Goal: Transaction & Acquisition: Obtain resource

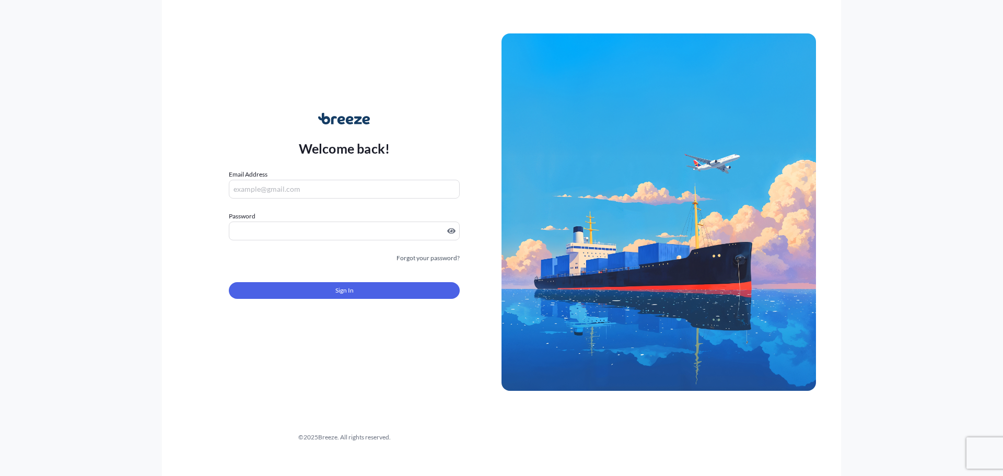
click at [357, 190] on input "Email Address" at bounding box center [344, 189] width 231 height 19
type input "[PERSON_NAME][EMAIL_ADDRESS][PERSON_NAME][DOMAIN_NAME]"
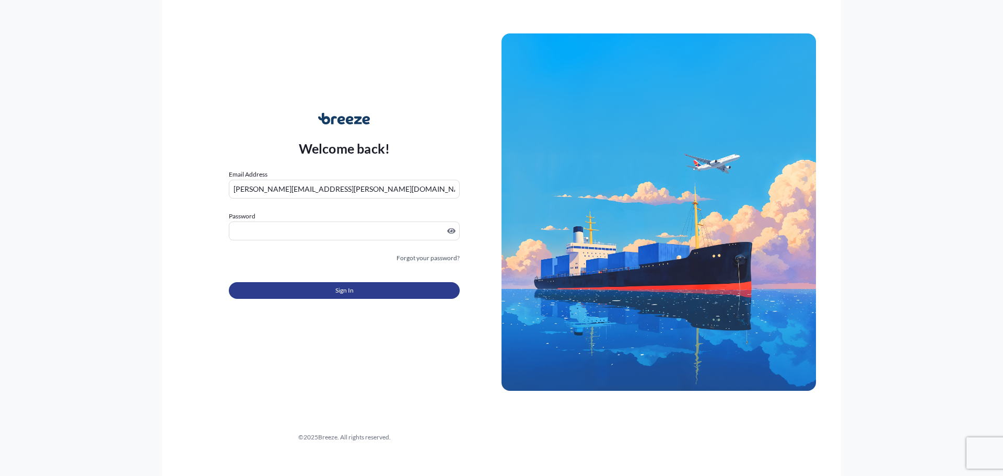
click at [339, 290] on span "Sign In" at bounding box center [344, 290] width 18 height 10
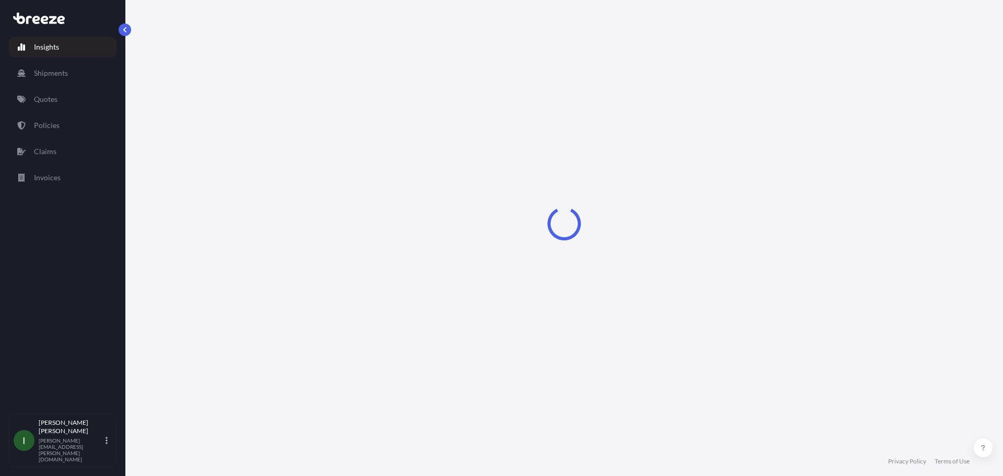
select select "2025"
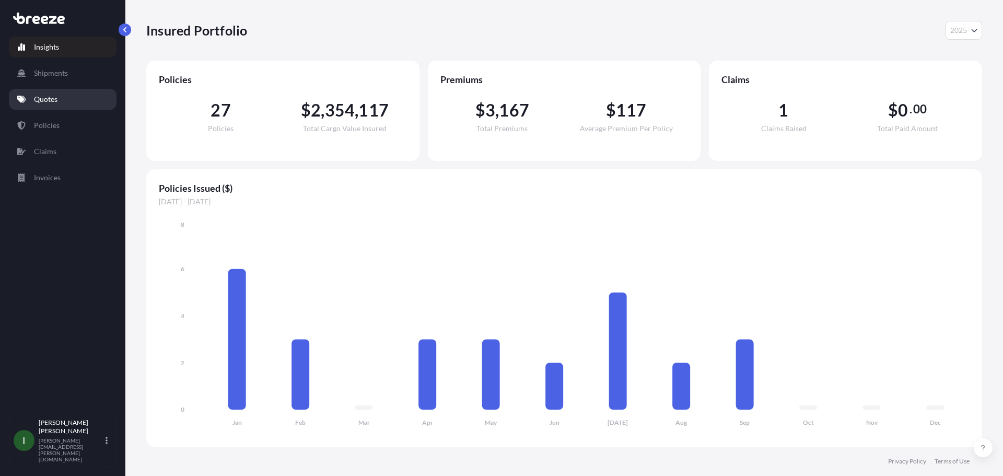
click at [61, 96] on link "Quotes" at bounding box center [63, 99] width 108 height 21
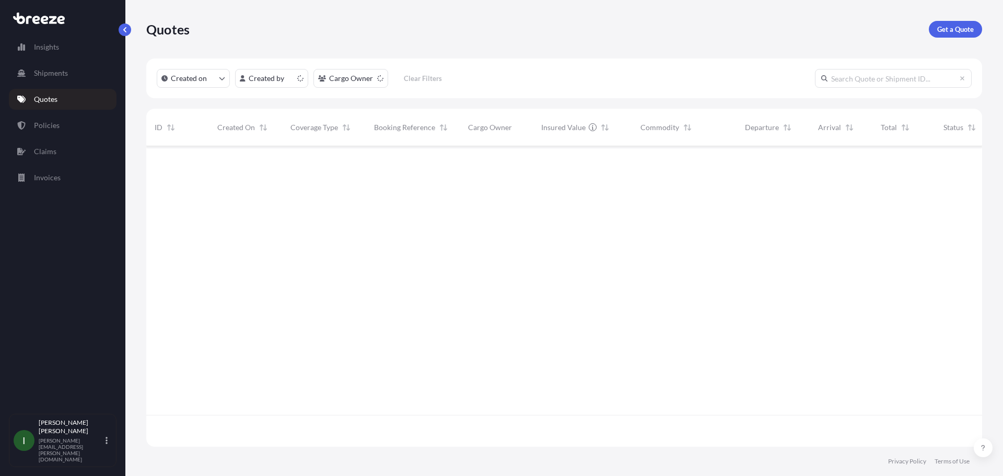
scroll to position [298, 828]
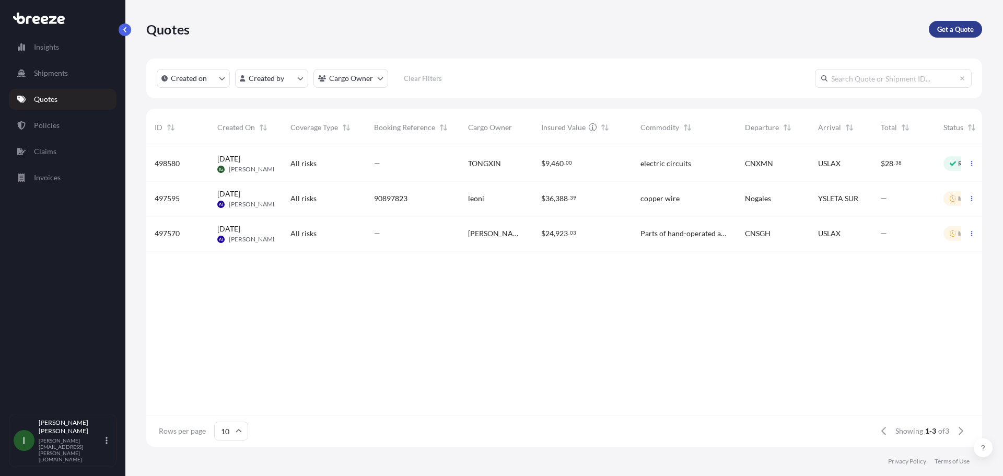
click at [939, 30] on p "Get a Quote" at bounding box center [955, 29] width 37 height 10
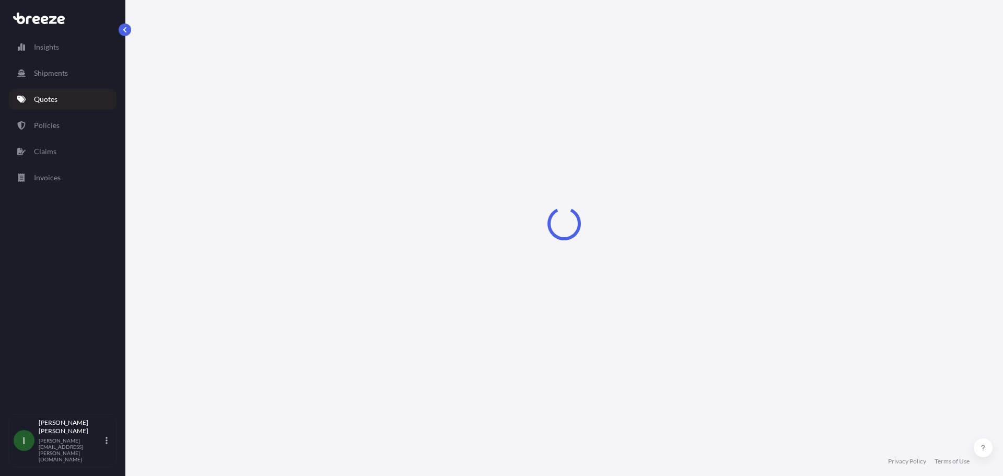
select select "Sea"
select select "1"
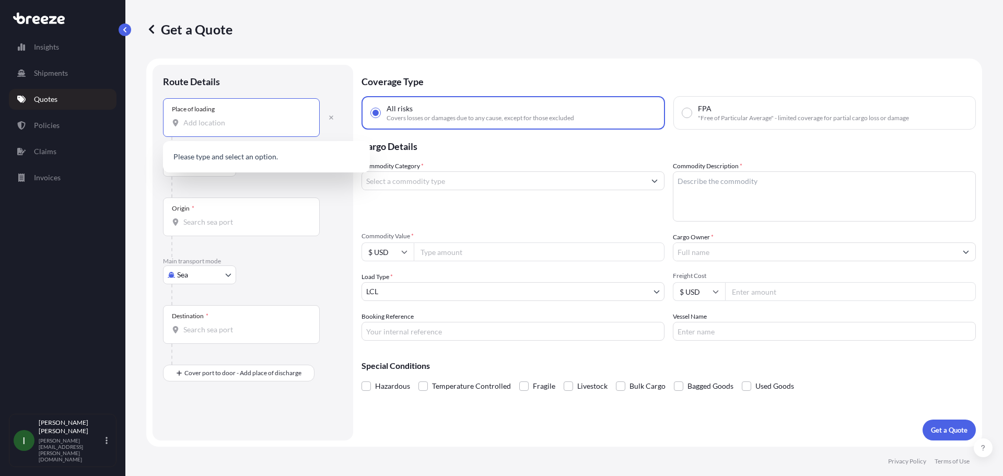
click at [240, 122] on input "Place of loading" at bounding box center [244, 122] width 123 height 10
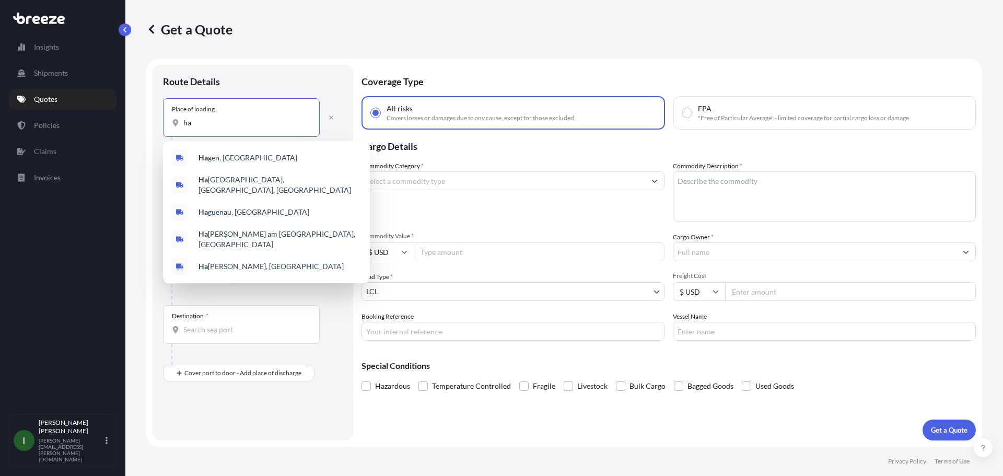
type input "h"
drag, startPoint x: 217, startPoint y: 125, endPoint x: 101, endPoint y: 118, distance: 116.1
click at [101, 118] on div "Insights Shipments Quotes Policies Claims Invoices I [PERSON_NAME] [PERSON_NAME…" at bounding box center [501, 238] width 1003 height 476
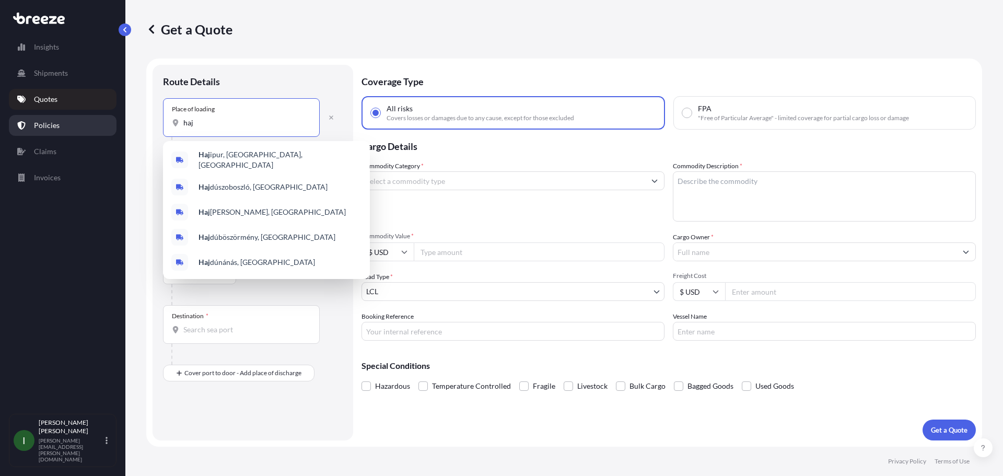
paste input "[PERSON_NAME]"
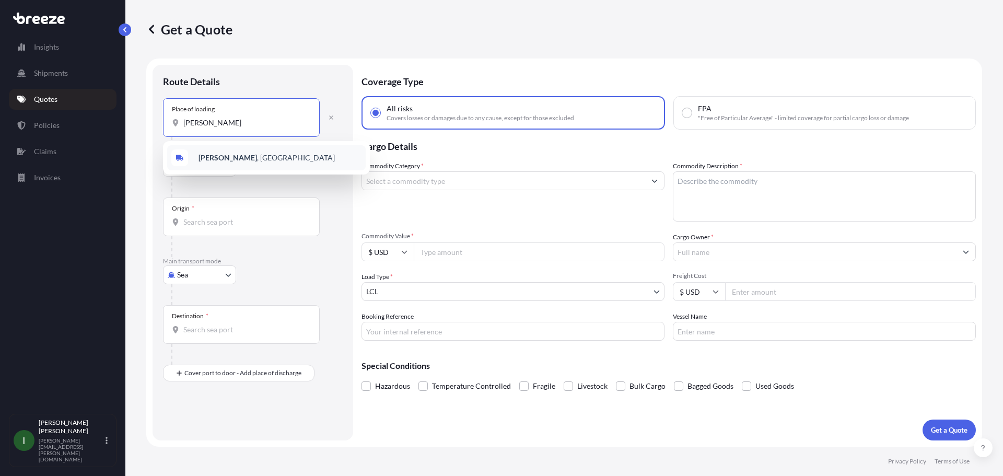
click at [208, 156] on b "[PERSON_NAME]" at bounding box center [227, 157] width 58 height 9
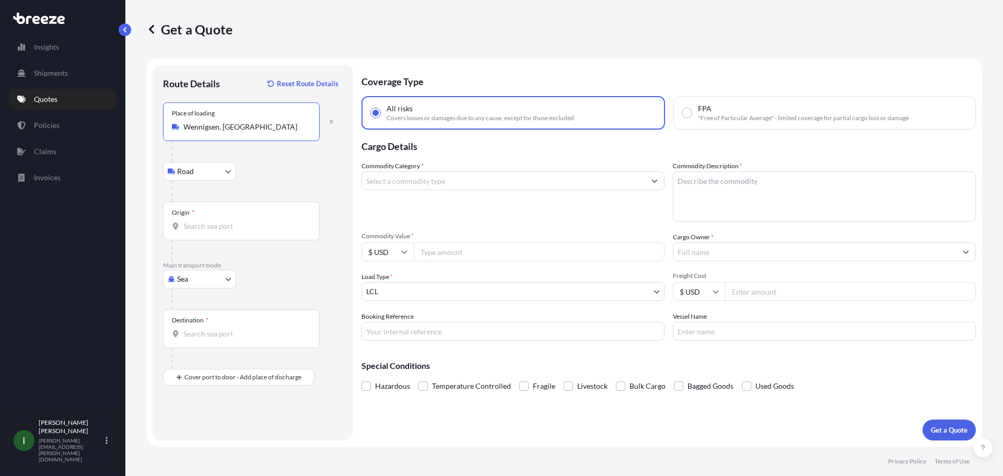
type input "Wennigsen, [GEOGRAPHIC_DATA]"
click at [197, 225] on input "Origin *" at bounding box center [244, 226] width 123 height 10
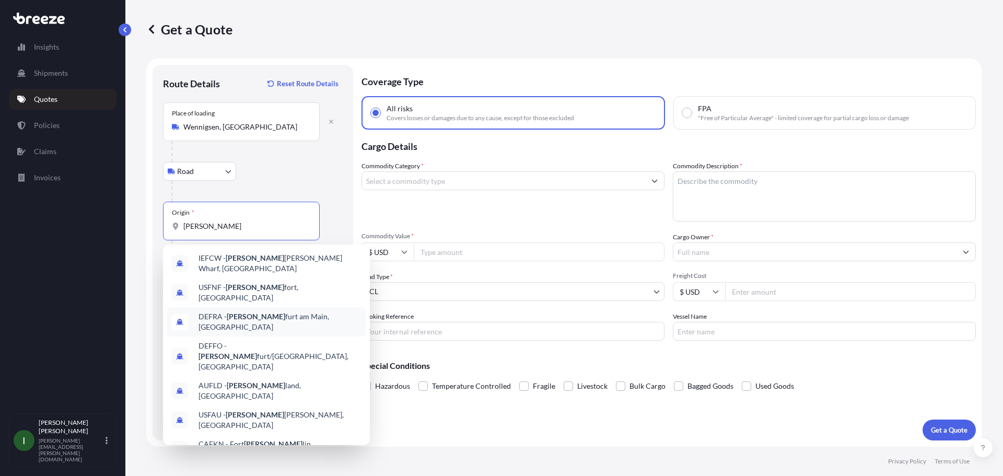
click at [221, 314] on span "DEFRA - [PERSON_NAME] am Main, [GEOGRAPHIC_DATA]" at bounding box center [279, 321] width 163 height 21
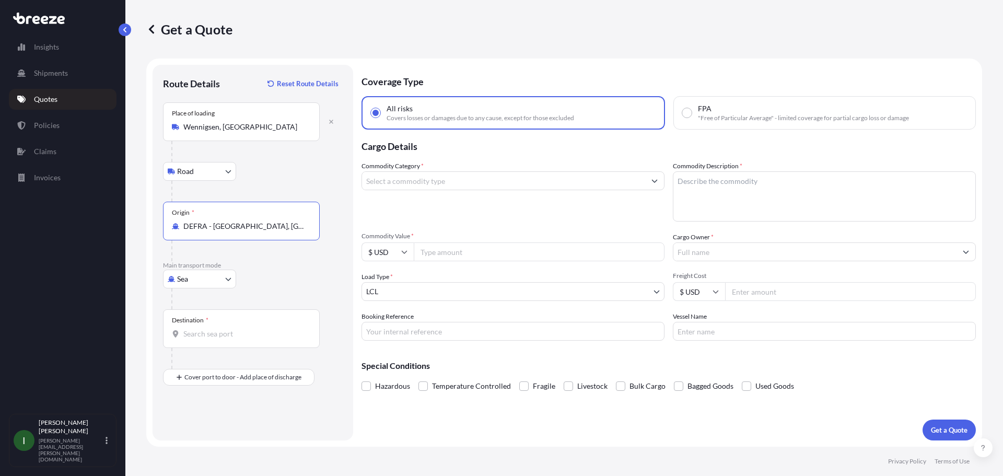
type input "DEFRA - [GEOGRAPHIC_DATA], [GEOGRAPHIC_DATA]"
click at [227, 279] on body "Insights Shipments Quotes Policies Claims Invoices I [PERSON_NAME] [PERSON_NAME…" at bounding box center [501, 238] width 1003 height 476
click at [202, 324] on div "Air" at bounding box center [199, 324] width 65 height 19
select select "Air"
click at [205, 124] on input "Place of loading" at bounding box center [244, 127] width 123 height 10
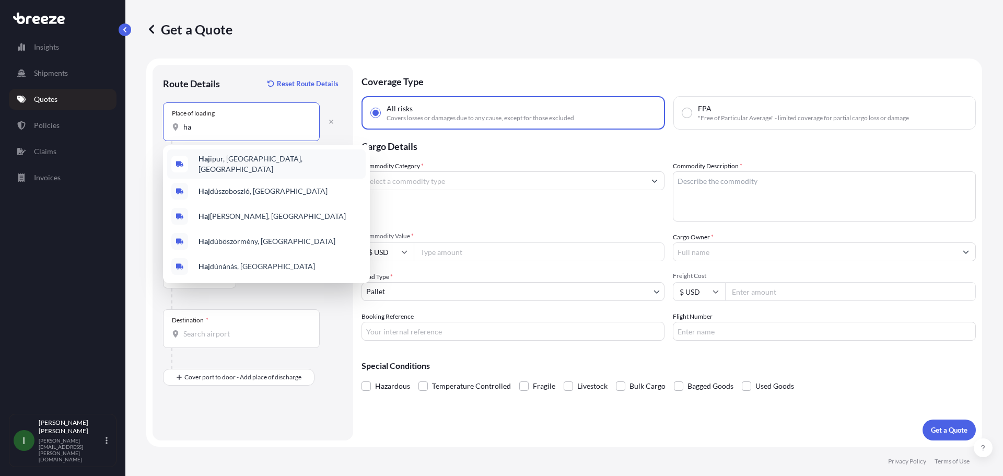
type input "h"
click at [244, 237] on span "Wenn igsen, [GEOGRAPHIC_DATA]" at bounding box center [255, 237] width 114 height 10
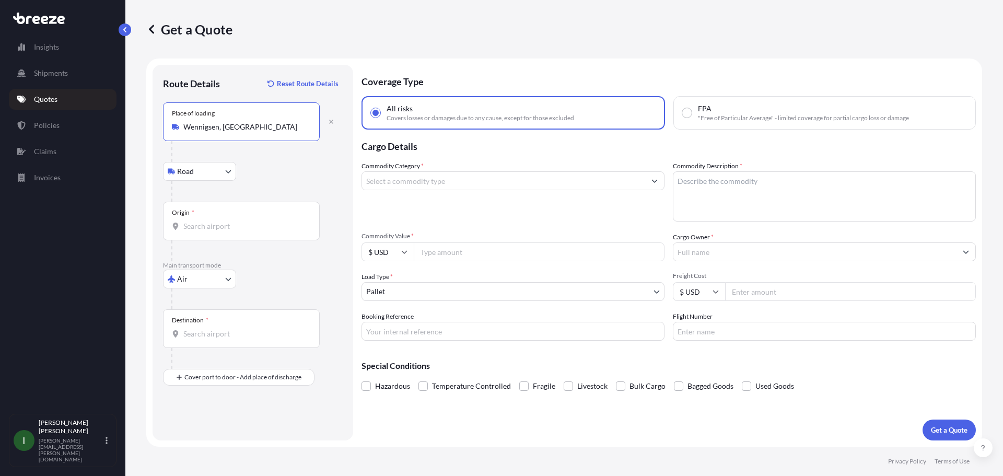
type input "Wennigsen, [GEOGRAPHIC_DATA]"
click at [238, 230] on input "Origin *" at bounding box center [244, 226] width 123 height 10
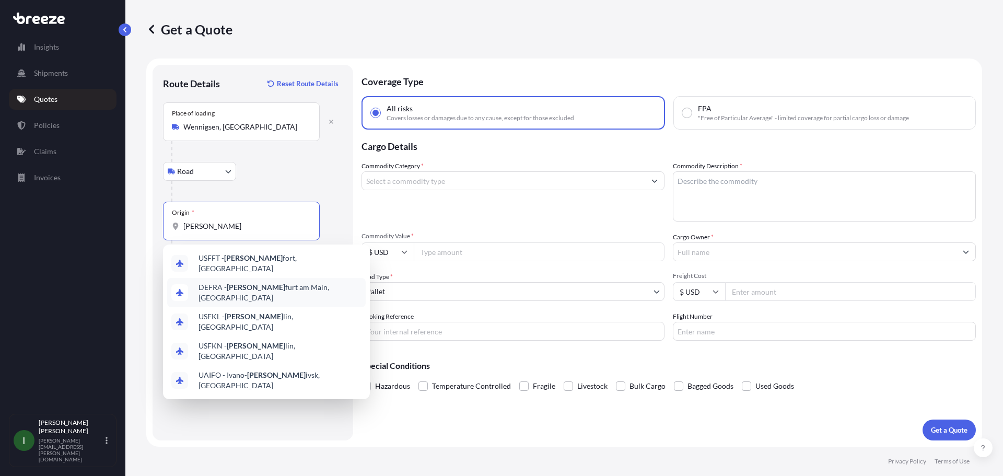
click at [249, 287] on span "DEFRA - [PERSON_NAME] am Main, [GEOGRAPHIC_DATA]" at bounding box center [279, 292] width 163 height 21
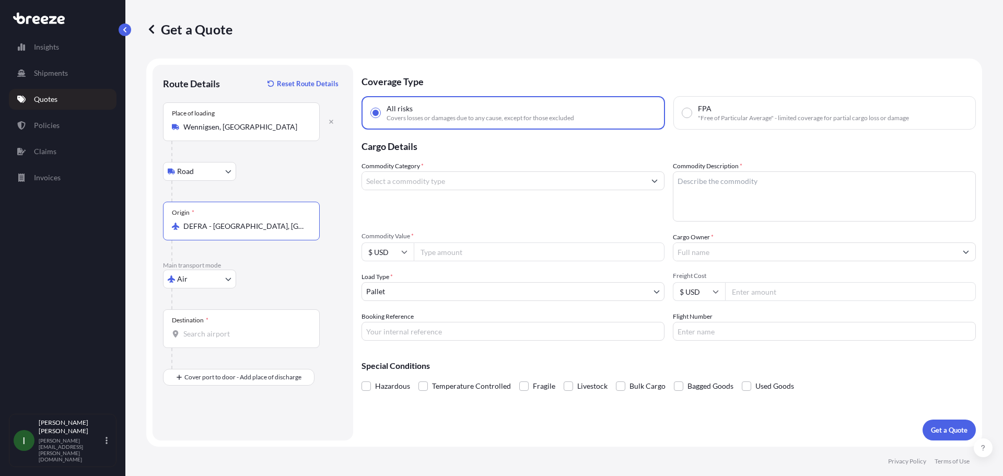
type input "DEFRA - [GEOGRAPHIC_DATA], [GEOGRAPHIC_DATA]"
click at [213, 334] on input "Destination *" at bounding box center [244, 333] width 123 height 10
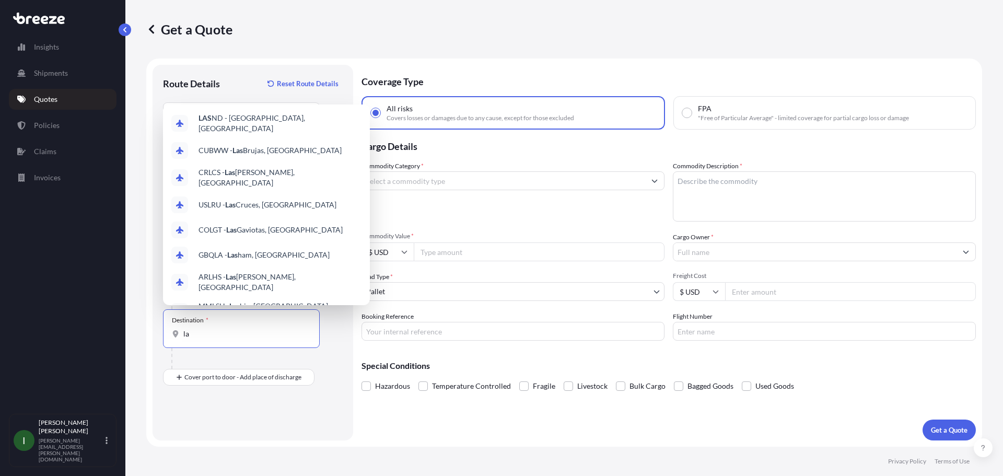
type input "l"
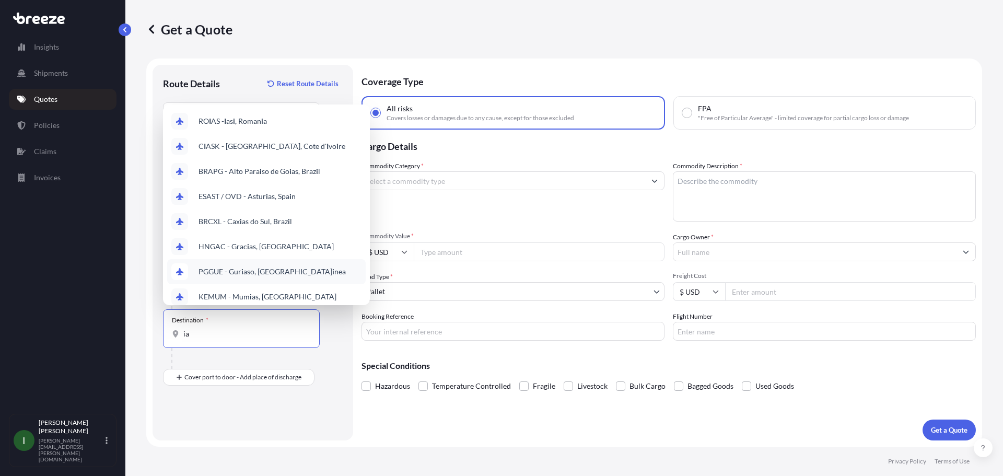
type input "i"
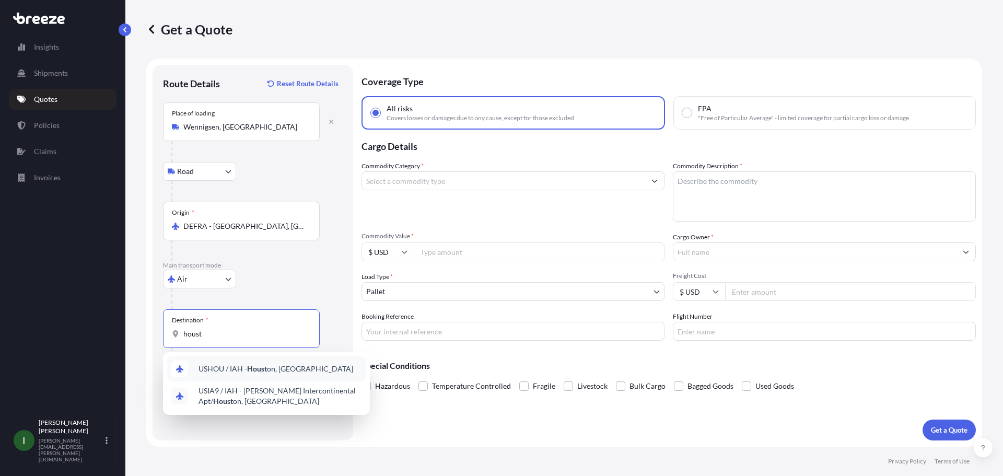
click at [285, 371] on span "USHOU / IAH - Houst on, [GEOGRAPHIC_DATA]" at bounding box center [275, 368] width 155 height 10
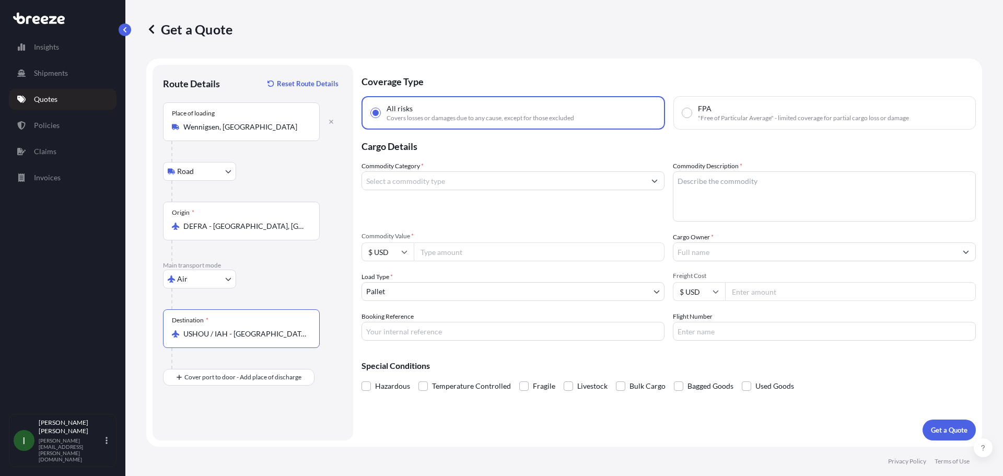
type input "USHOU / IAH - [GEOGRAPHIC_DATA], [GEOGRAPHIC_DATA]"
click at [301, 328] on div "Destination * USHOU / [GEOGRAPHIC_DATA] - [GEOGRAPHIC_DATA], [GEOGRAPHIC_DATA]" at bounding box center [241, 328] width 157 height 39
click at [301, 328] on input "USHOU / IAH - [GEOGRAPHIC_DATA], [GEOGRAPHIC_DATA]" at bounding box center [244, 333] width 123 height 10
click at [228, 405] on div "Route Details Reset Route Details Place of loading Wennigsen, [GEOGRAPHIC_DATA]…" at bounding box center [253, 252] width 180 height 355
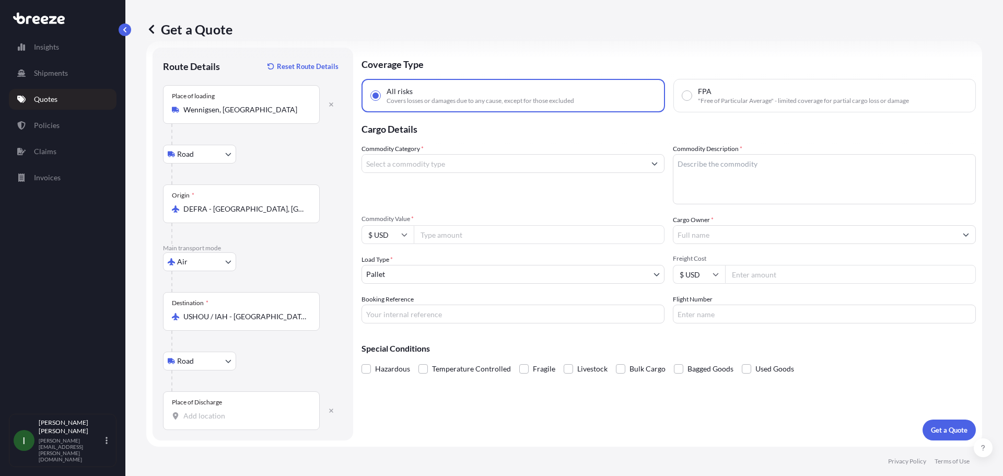
click at [220, 416] on input "Place of Discharge" at bounding box center [244, 415] width 123 height 10
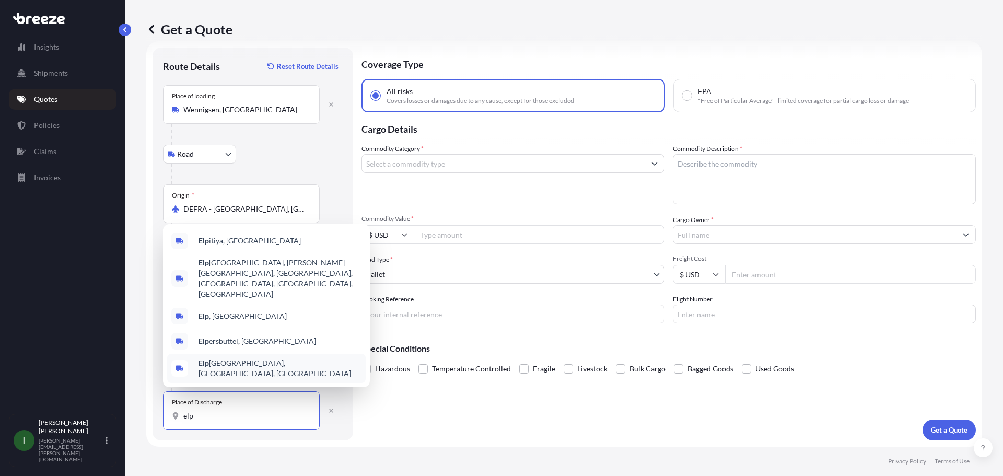
click at [230, 374] on span "Elp aso, [GEOGRAPHIC_DATA], [GEOGRAPHIC_DATA]" at bounding box center [279, 368] width 163 height 21
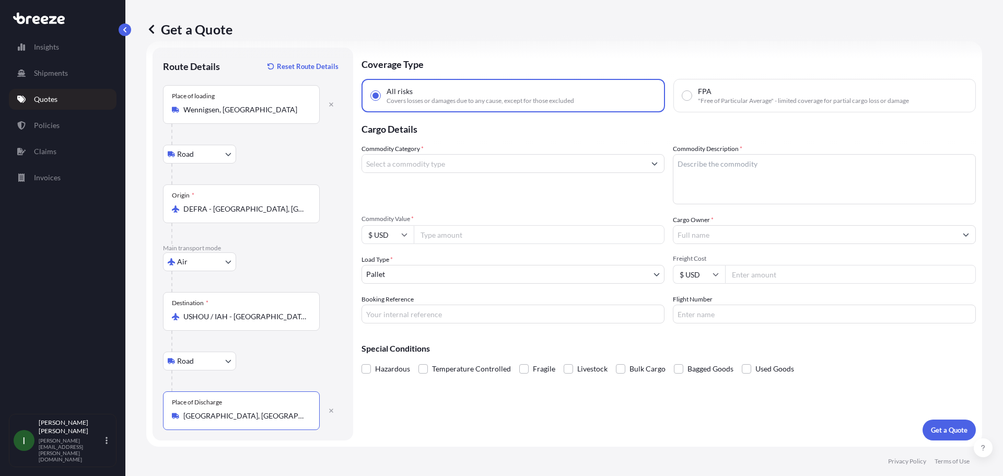
type input "[GEOGRAPHIC_DATA], [GEOGRAPHIC_DATA], [GEOGRAPHIC_DATA]"
click at [430, 162] on input "Commodity Category *" at bounding box center [503, 163] width 283 height 19
type input "cable tester"
type textarea "ELECTRICAL EQUIPMENT FOR TESTING"
click at [452, 236] on input "Commodity Value *" at bounding box center [539, 234] width 251 height 19
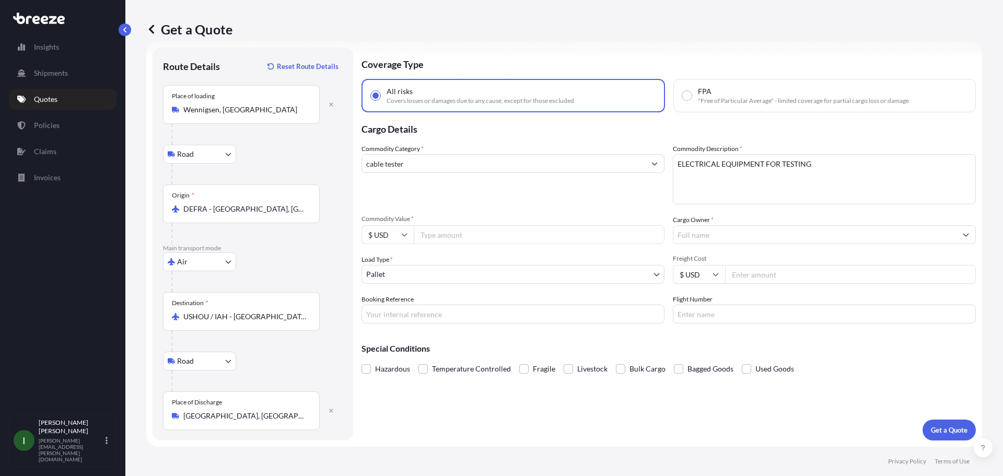
paste input "8851.92"
type input "8851.92"
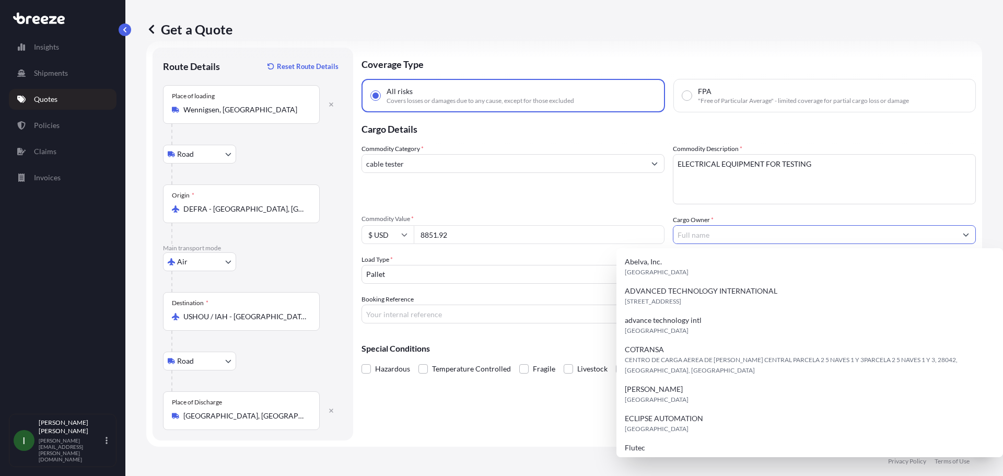
click at [703, 237] on input "Cargo Owner *" at bounding box center [814, 234] width 283 height 19
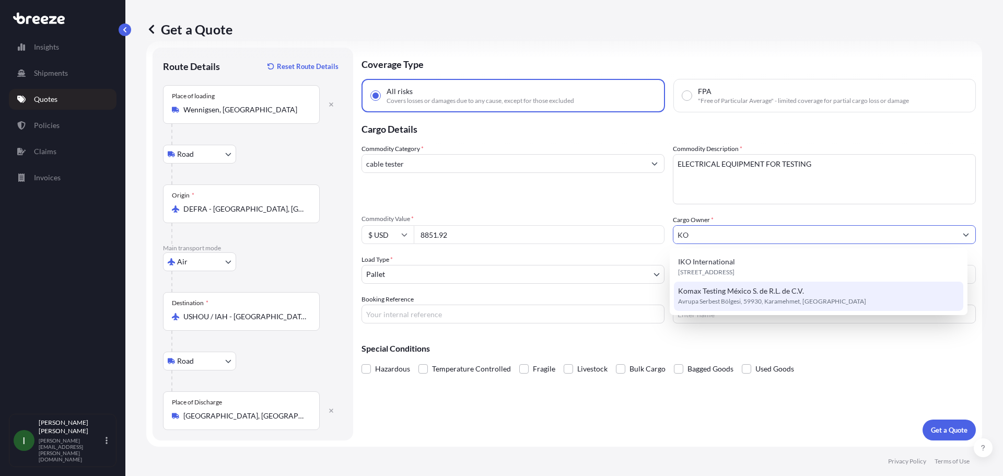
click at [720, 292] on span "Komax Testing México S. de R.L. de C.V." at bounding box center [741, 291] width 126 height 10
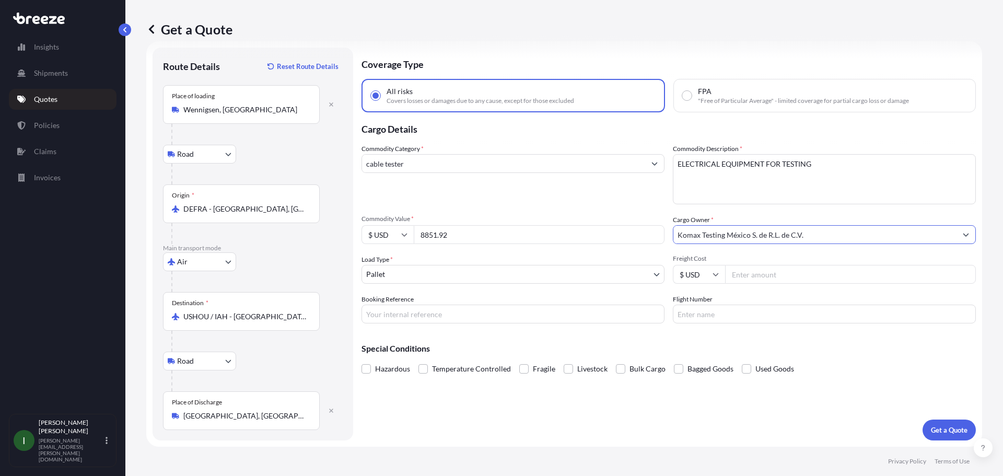
drag, startPoint x: 806, startPoint y: 233, endPoint x: 761, endPoint y: 237, distance: 45.1
click at [761, 237] on input "Komax Testing México S. de R.L. de C.V." at bounding box center [814, 234] width 283 height 19
click at [820, 235] on input "Komax Testing México S. de R.L. de C.V." at bounding box center [814, 234] width 283 height 19
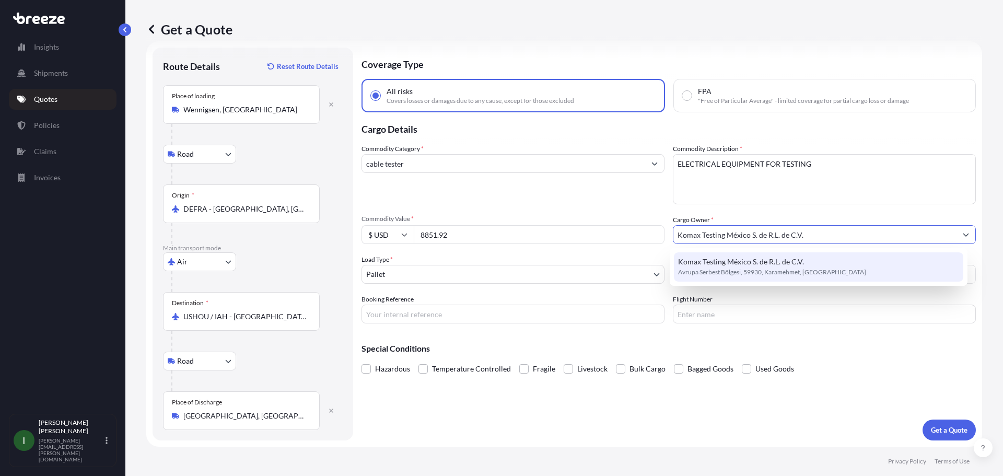
click at [815, 235] on input "Komax Testing México S. de R.L. de C.V." at bounding box center [814, 234] width 283 height 19
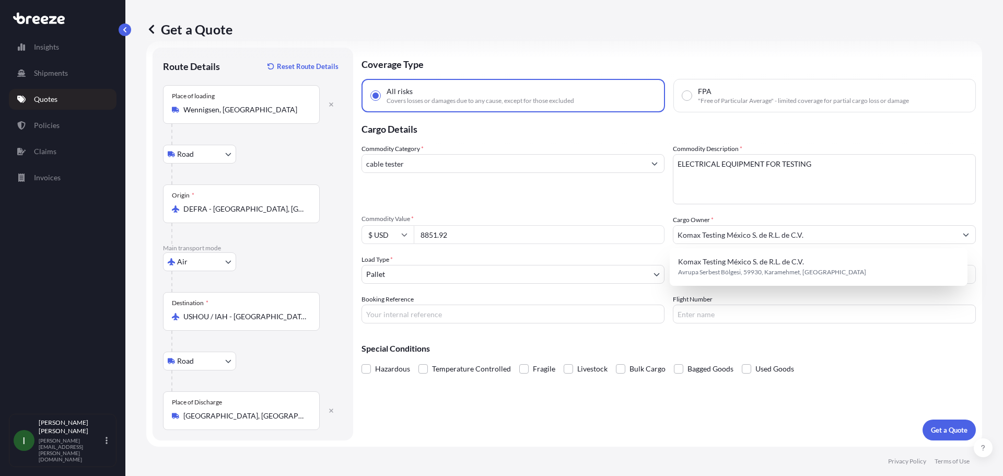
click at [849, 214] on div "Commodity Category * cable tester Commodity Description * ELECTRICAL EQUIPMENT …" at bounding box center [668, 234] width 614 height 180
drag, startPoint x: 800, startPoint y: 235, endPoint x: 745, endPoint y: 240, distance: 56.1
click at [745, 240] on input "Komax Testing México S. de R.L. de C.V." at bounding box center [814, 234] width 283 height 19
click at [762, 206] on div "Commodity Category * cable tester Commodity Description * ELECTRICAL EQUIPMENT …" at bounding box center [668, 234] width 614 height 180
click at [724, 235] on input "Komax Testing [GEOGRAPHIC_DATA]" at bounding box center [814, 234] width 283 height 19
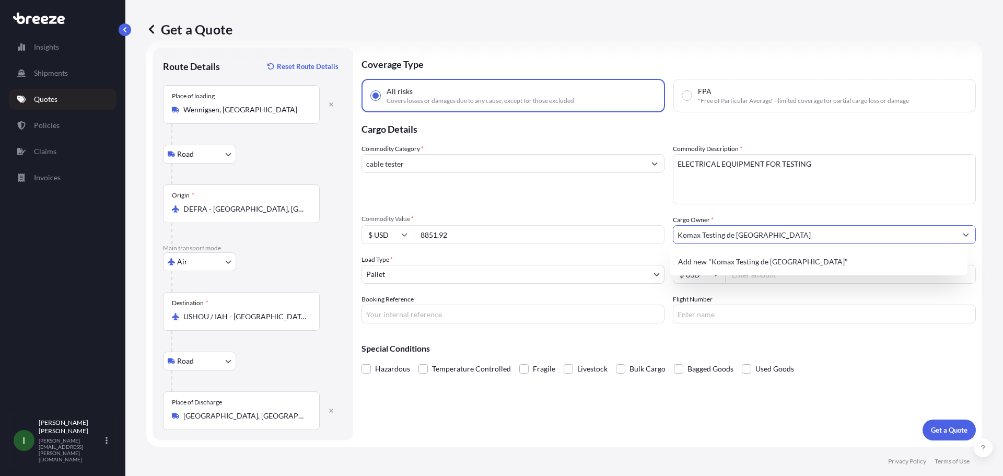
click at [760, 235] on input "Komax Testing de [GEOGRAPHIC_DATA]" at bounding box center [814, 234] width 283 height 19
type input "Komax Testing de [GEOGRAPHIC_DATA], S. de [PERSON_NAME] de"
click at [851, 296] on div "Flight Number" at bounding box center [824, 308] width 303 height 29
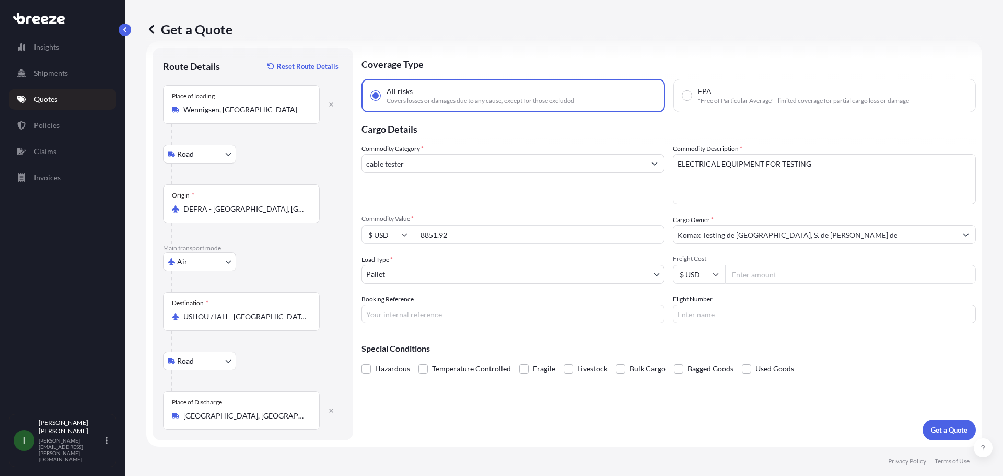
click at [746, 275] on input "Freight Cost" at bounding box center [850, 274] width 251 height 19
type input "2000"
click at [462, 314] on input "Booking Reference" at bounding box center [512, 313] width 303 height 19
type input "2043244"
click at [673, 166] on textarea "ELECTRICAL EQUIPMENT FOR TESTING" at bounding box center [824, 179] width 303 height 50
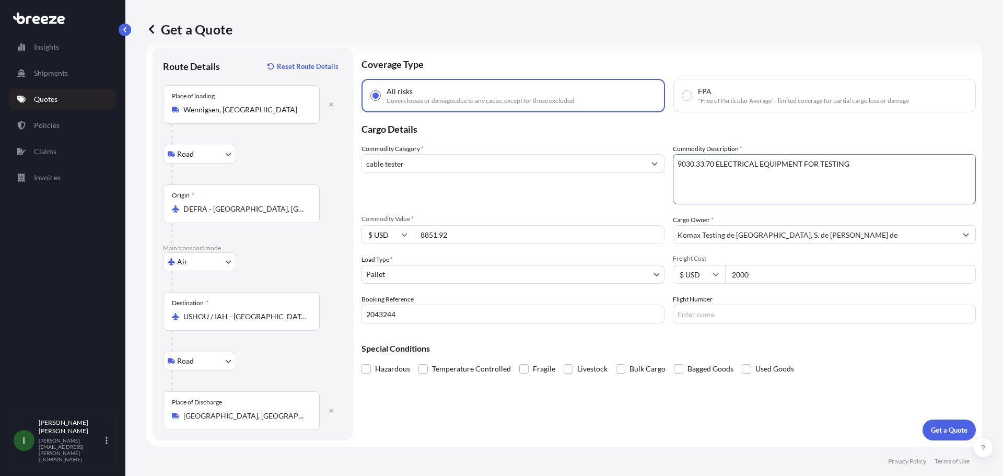
type textarea "9030.33.70 ELECTRICAL EQUIPMENT FOR TESTING"
click at [930, 425] on p "Get a Quote" at bounding box center [948, 430] width 37 height 10
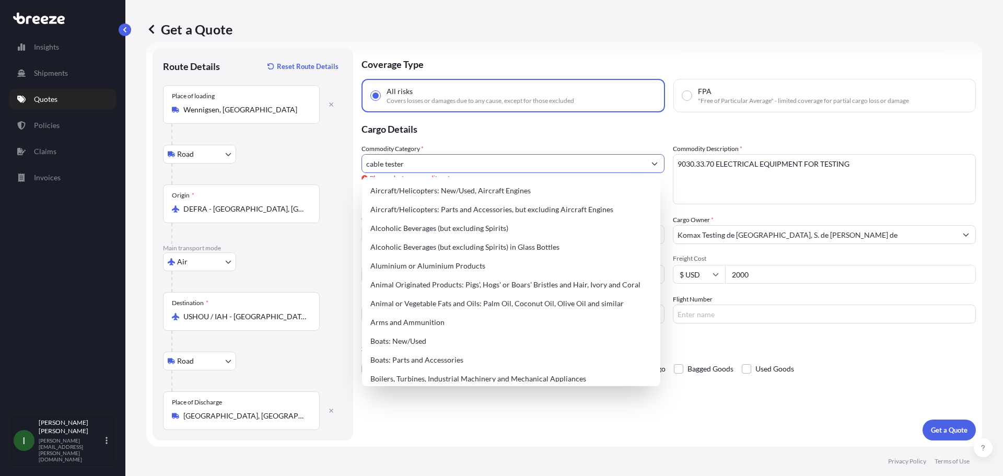
click at [440, 159] on input "cable tester" at bounding box center [503, 163] width 283 height 19
click at [645, 168] on button "Show suggestions" at bounding box center [654, 163] width 19 height 19
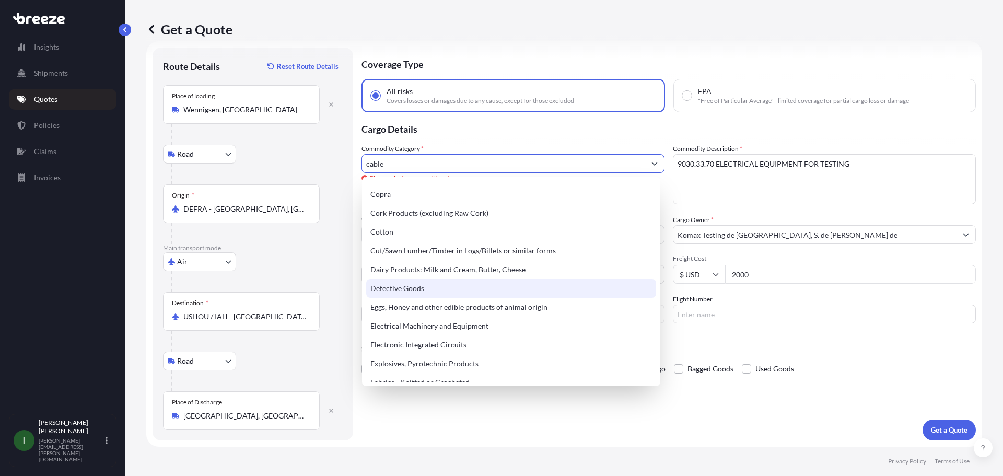
scroll to position [522, 0]
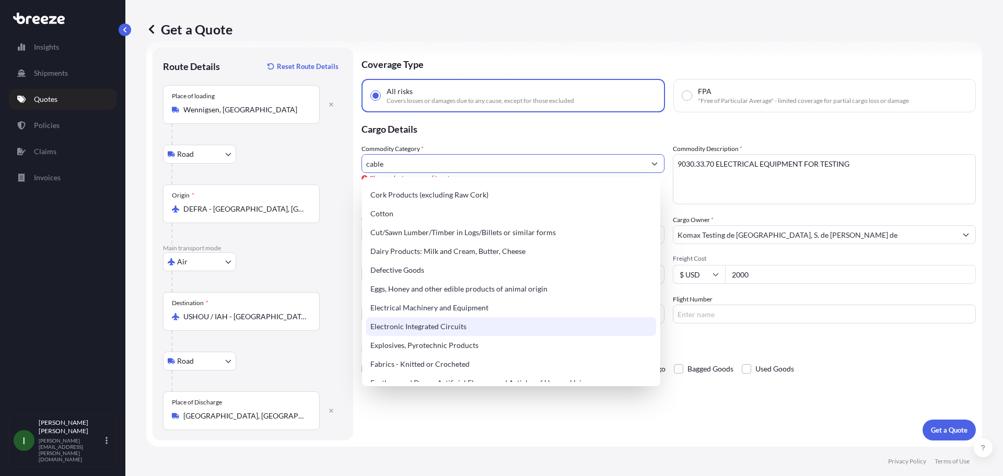
click at [442, 319] on div "Electronic Integrated Circuits" at bounding box center [511, 326] width 290 height 19
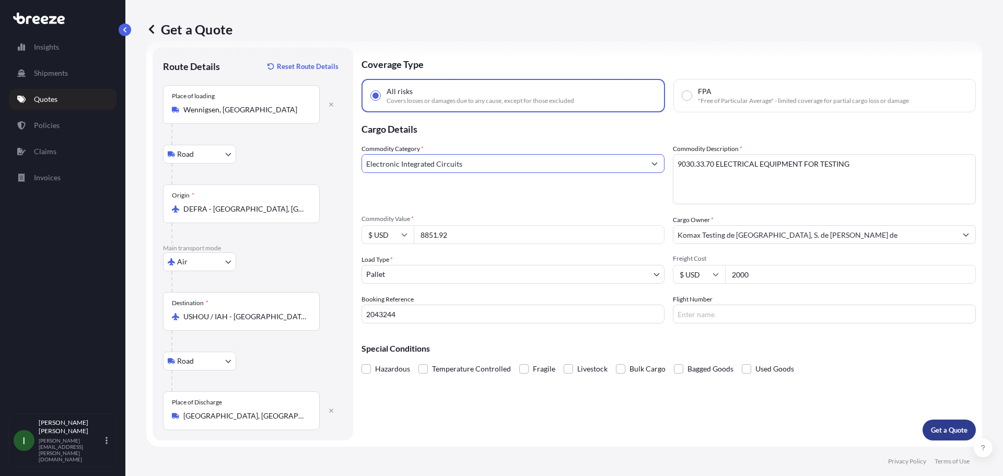
type input "Electronic Integrated Circuits"
click at [938, 426] on p "Get a Quote" at bounding box center [948, 430] width 37 height 10
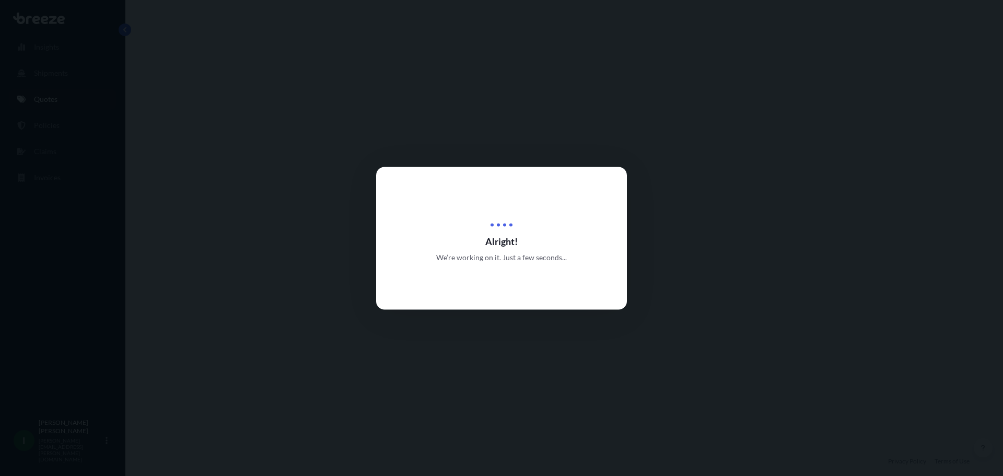
select select "Road"
select select "Air"
select select "Road"
select select "1"
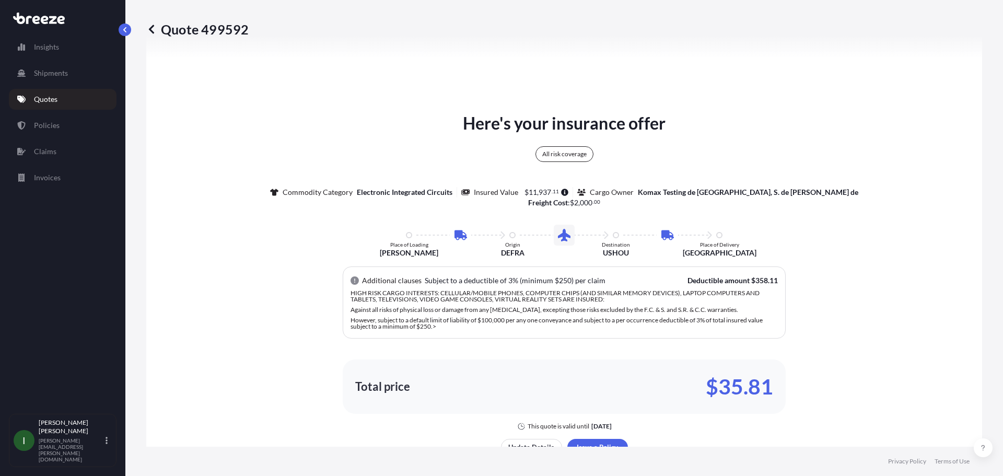
scroll to position [627, 0]
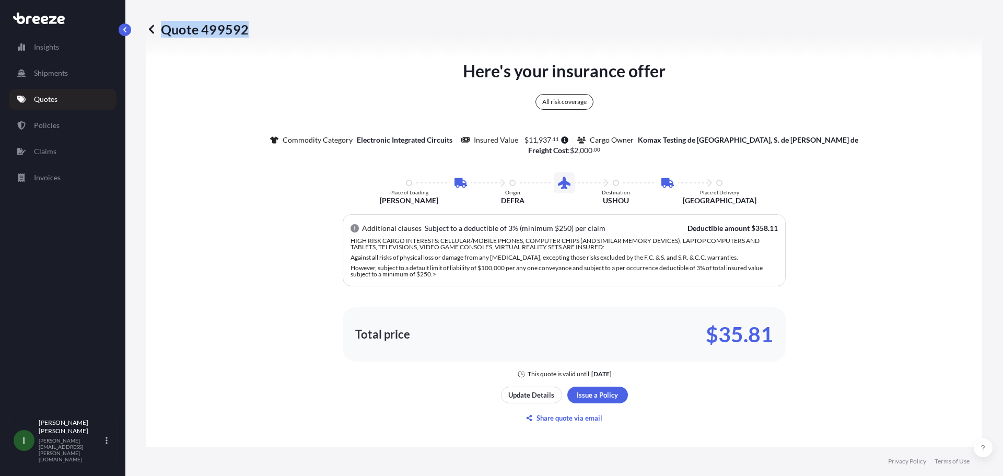
drag, startPoint x: 246, startPoint y: 30, endPoint x: 166, endPoint y: 31, distance: 80.4
click at [166, 31] on p "Quote 499592" at bounding box center [197, 29] width 102 height 17
copy p "Quote 499592"
